Goal: Transaction & Acquisition: Purchase product/service

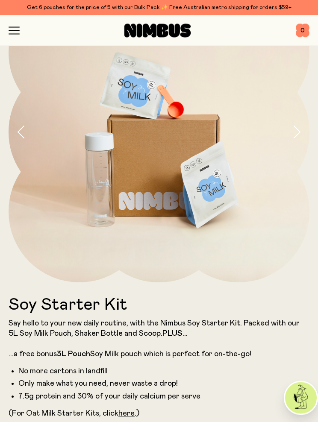
scroll to position [32, 0]
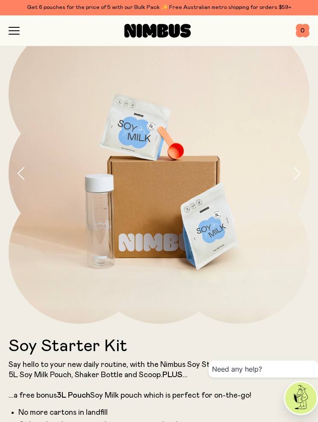
click at [12, 37] on div "Shop Mission FAQs Log In 0 0" at bounding box center [159, 30] width 300 height 30
click at [14, 33] on icon "button" at bounding box center [14, 31] width 11 height 8
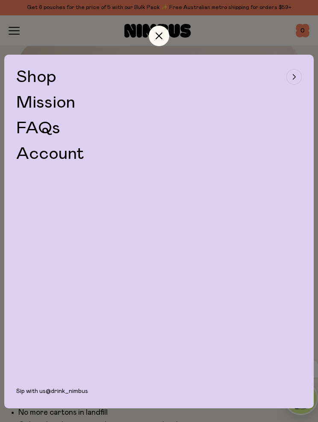
click at [33, 74] on span "Shop" at bounding box center [36, 76] width 40 height 17
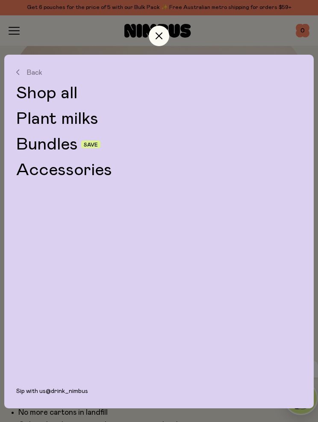
click at [56, 93] on link "Shop all" at bounding box center [158, 93] width 285 height 17
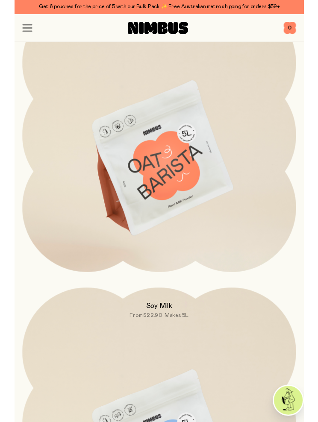
scroll to position [433, 0]
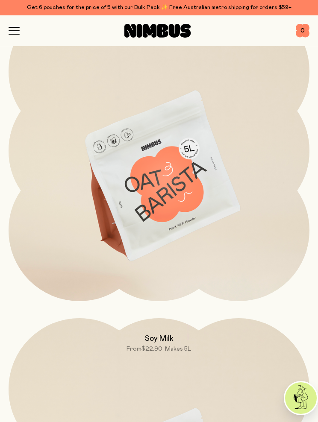
click at [196, 198] on img at bounding box center [159, 176] width 300 height 353
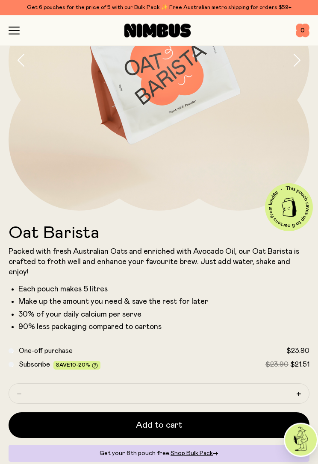
scroll to position [145, 0]
click at [192, 414] on button "Add to cart" at bounding box center [159, 425] width 300 height 26
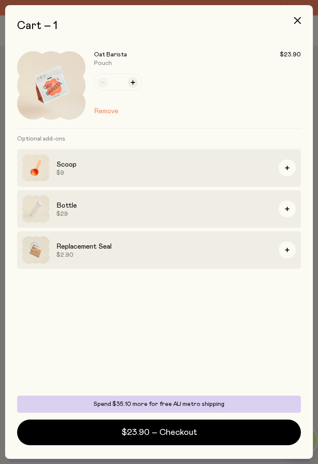
scroll to position [0, 0]
click at [301, 23] on button "button" at bounding box center [297, 20] width 20 height 20
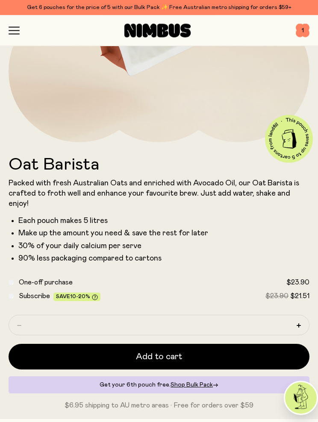
scroll to position [211, 0]
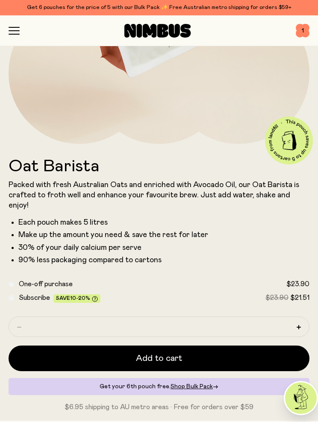
click at [19, 27] on icon "button" at bounding box center [14, 31] width 11 height 8
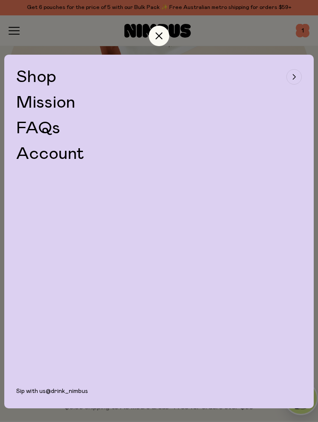
click at [42, 73] on span "Shop" at bounding box center [36, 76] width 40 height 17
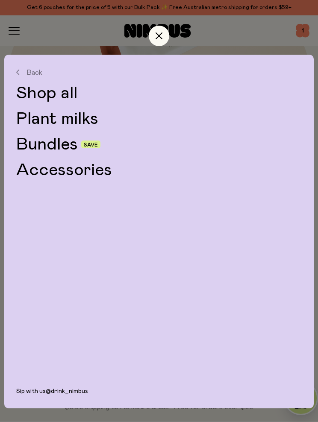
click at [55, 89] on link "Shop all" at bounding box center [158, 93] width 285 height 17
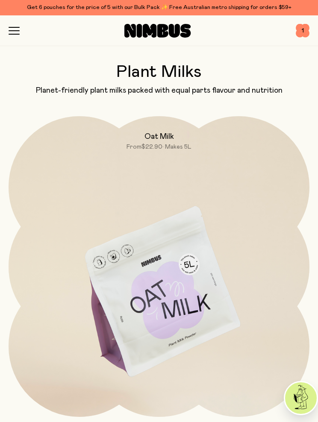
click at [309, 26] on div "Shop Mission FAQs Log In 1 1" at bounding box center [159, 30] width 318 height 31
click at [301, 33] on span "1" at bounding box center [302, 31] width 14 height 14
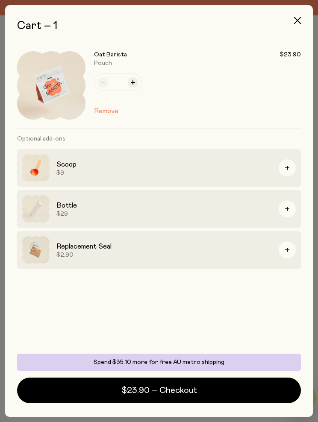
click at [204, 388] on button "$23.90 – Checkout" at bounding box center [158, 390] width 283 height 26
